Goal: Information Seeking & Learning: Learn about a topic

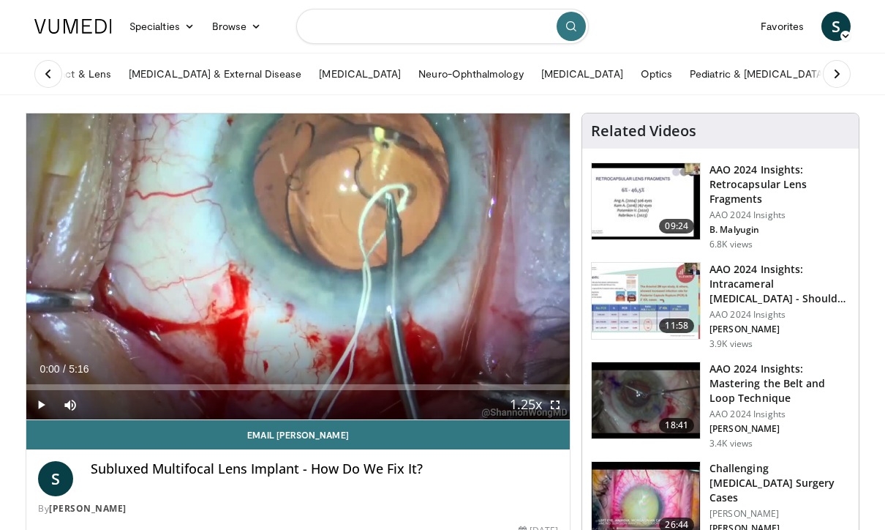
click at [507, 29] on input "Search topics, interventions" at bounding box center [442, 26] width 293 height 35
type input "****"
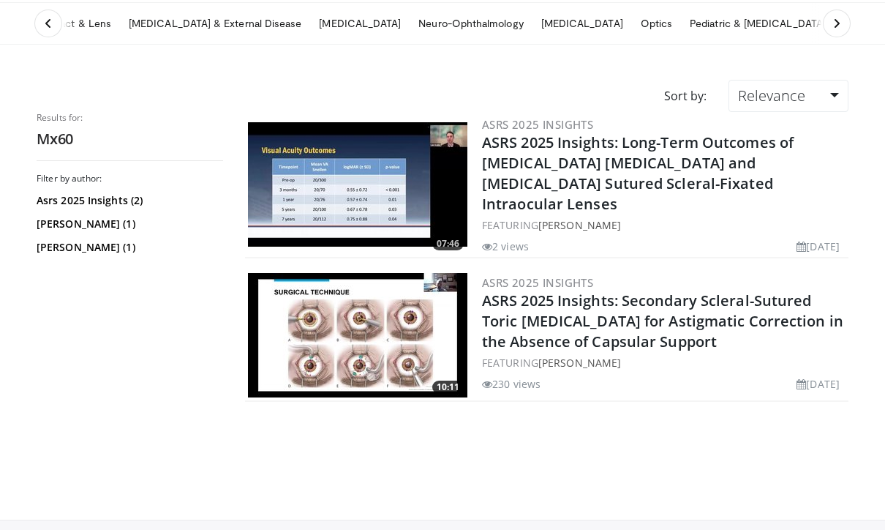
scroll to position [38, 0]
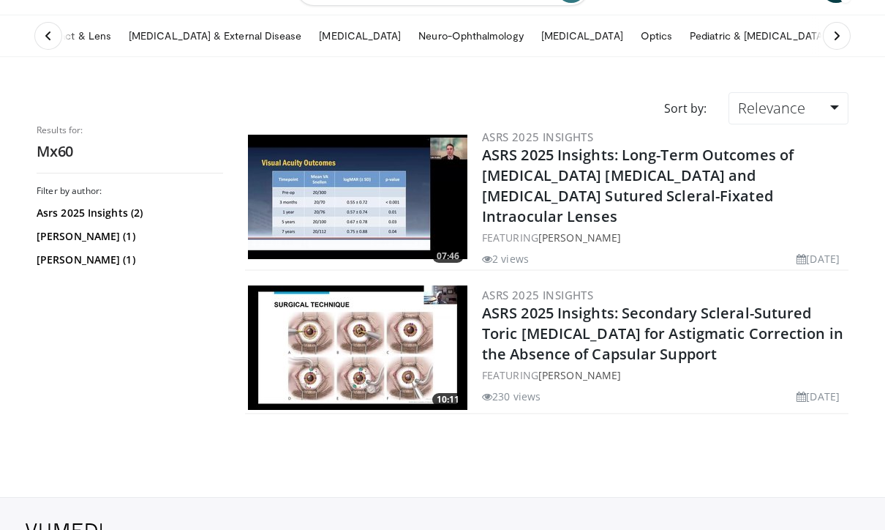
click at [728, 310] on link "ASRS 2025 Insights: Secondary Scleral-Sutured Toric Intraocular Lens for Astigm…" at bounding box center [662, 333] width 361 height 61
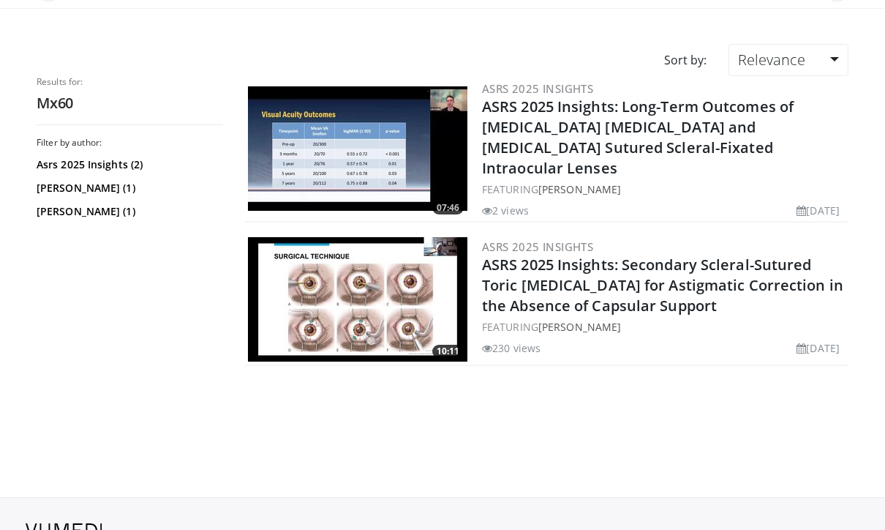
click at [667, 121] on link "ASRS 2025 Insights: Long-Term Outcomes of Pars Plana Vitrectomy and Polytetrafl…" at bounding box center [638, 137] width 312 height 81
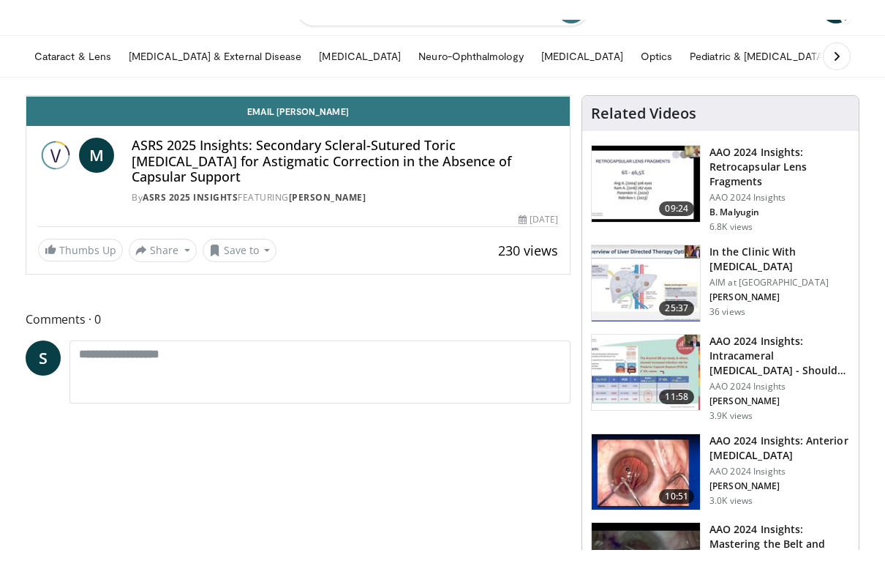
scroll to position [18, 0]
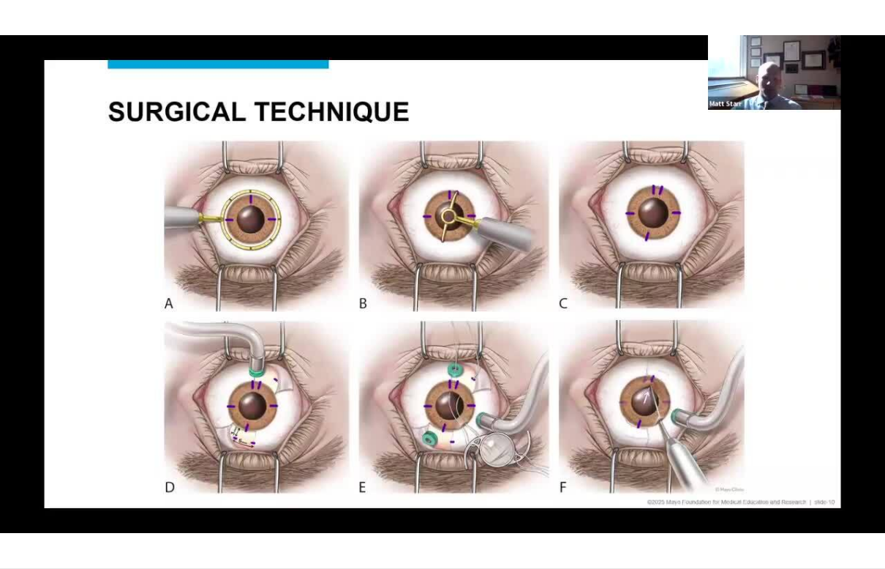
click at [757, 356] on div "10 seconds Tap to unmute" at bounding box center [442, 284] width 885 height 568
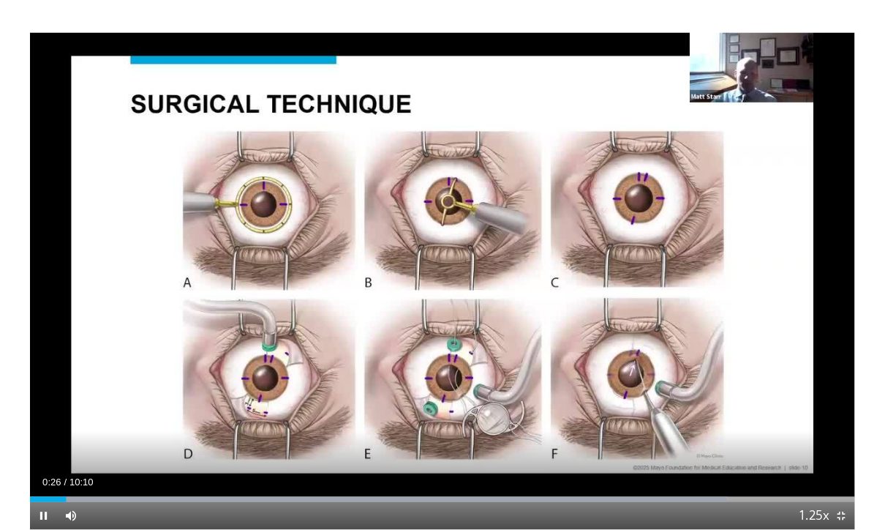
scroll to position [37, 0]
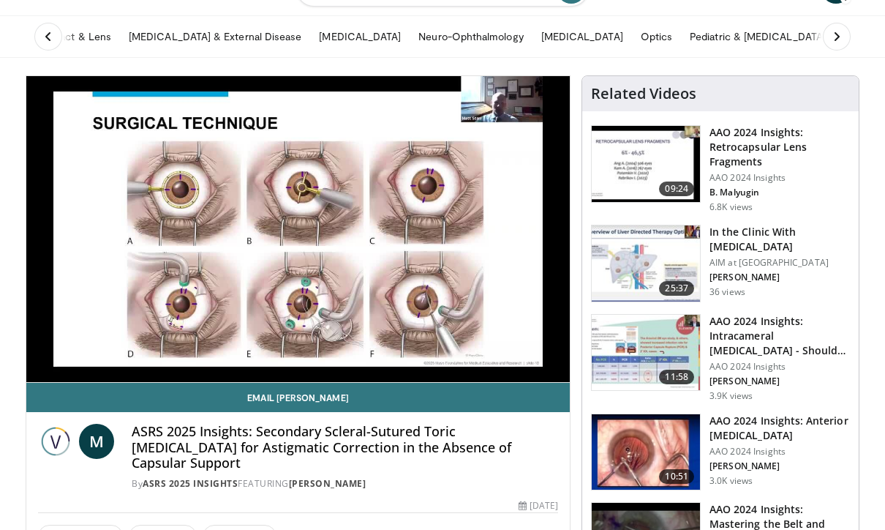
click at [518, 422] on div "M ASRS 2025 Insights: Secondary Scleral-Sutured Toric Intraocular Lens for Asti…" at bounding box center [298, 452] width 544 height 81
click at [522, 304] on div "10 seconds Tap to unmute" at bounding box center [298, 229] width 544 height 306
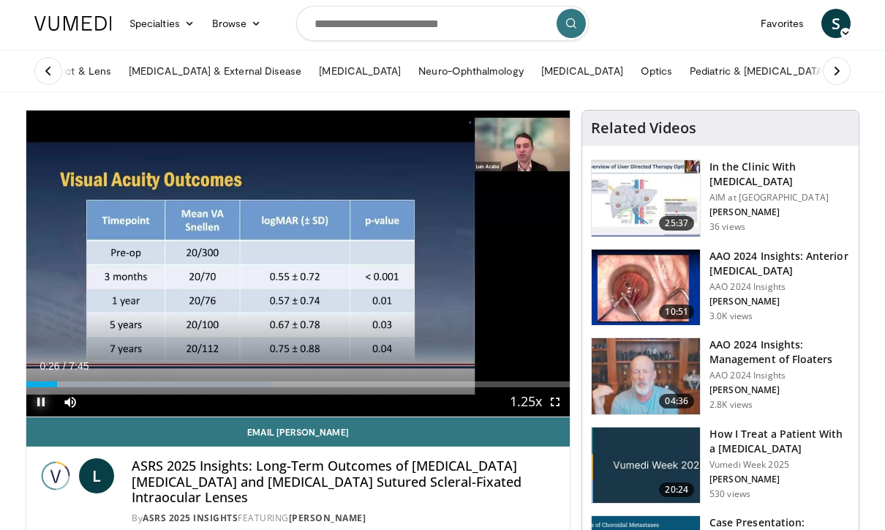
scroll to position [2, 0]
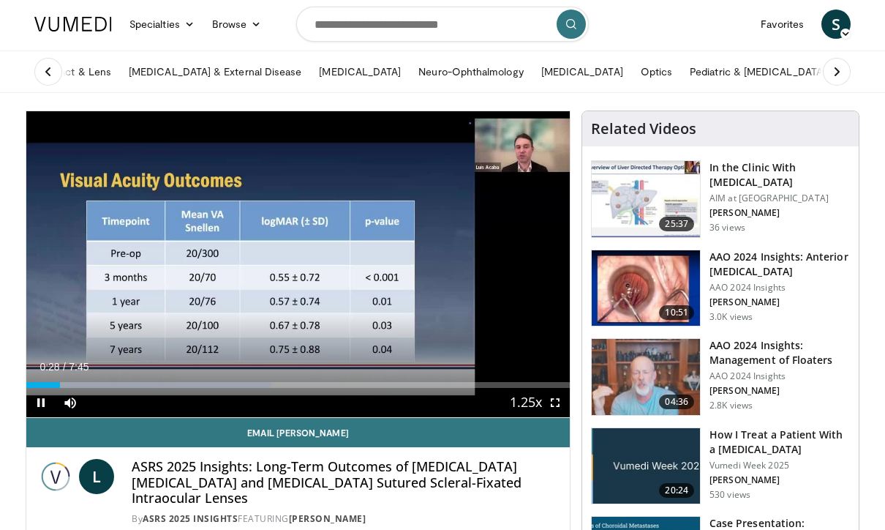
click at [285, 262] on icon "Video Player" at bounding box center [297, 264] width 41 height 41
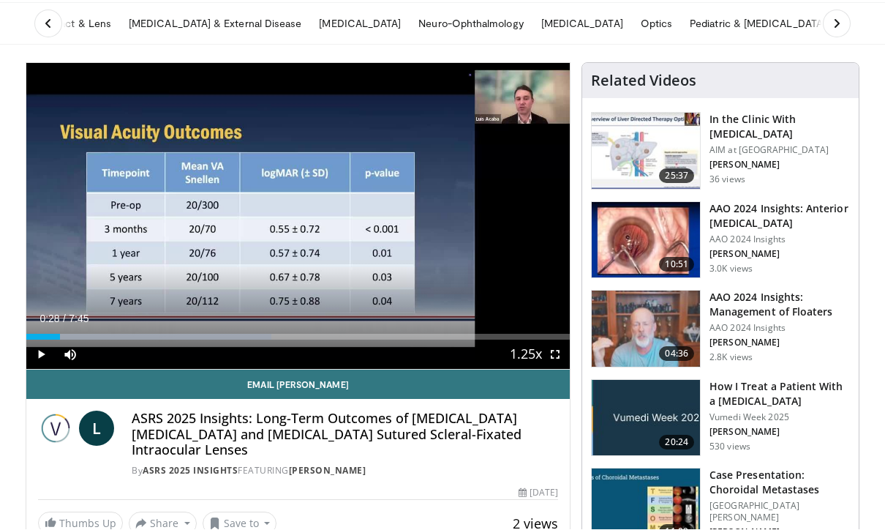
scroll to position [0, 0]
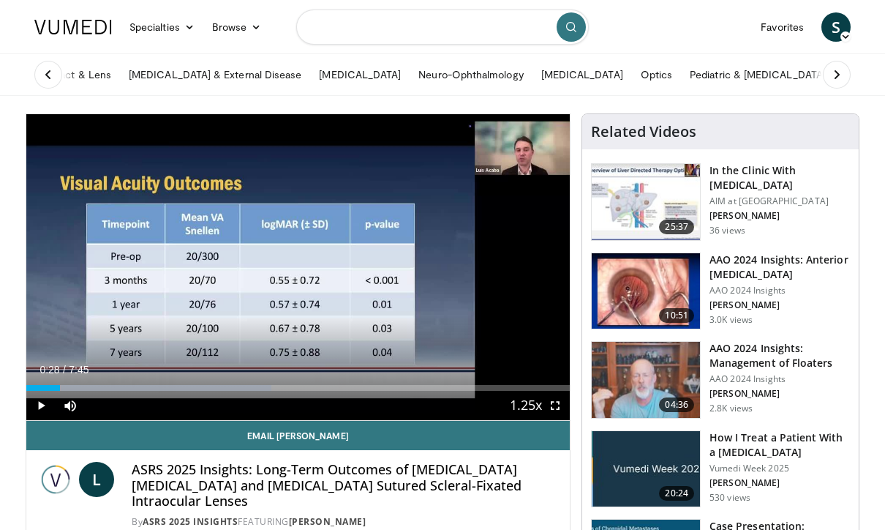
click at [500, 23] on input "Search topics, interventions" at bounding box center [442, 26] width 293 height 35
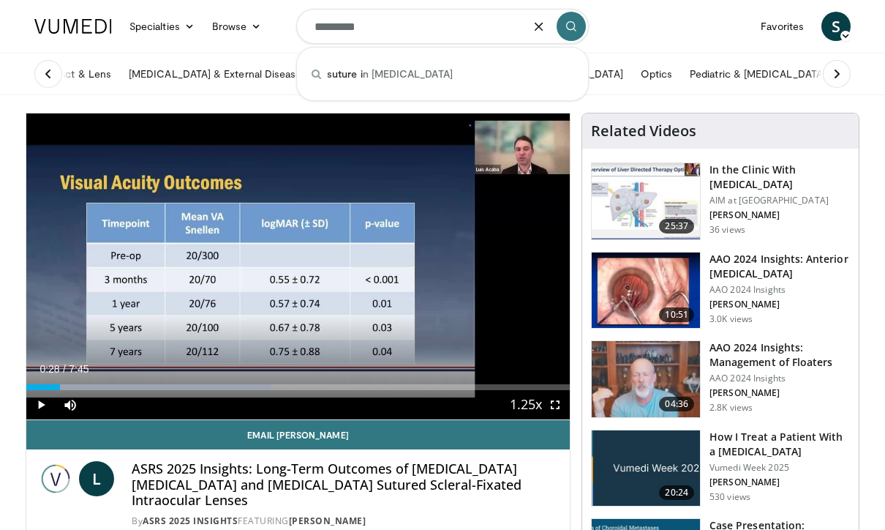
type input "**********"
